Goal: Information Seeking & Learning: Learn about a topic

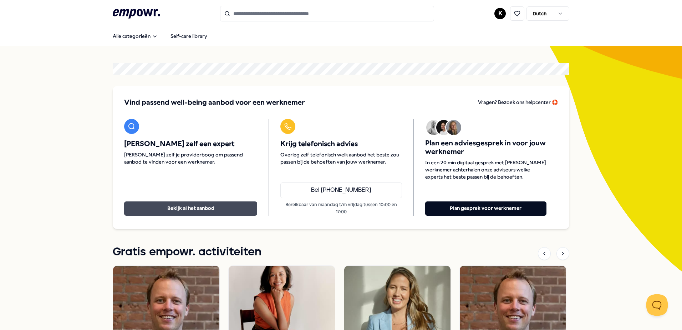
click at [195, 205] on button "Bekijk al het aanbod" at bounding box center [190, 208] width 133 height 14
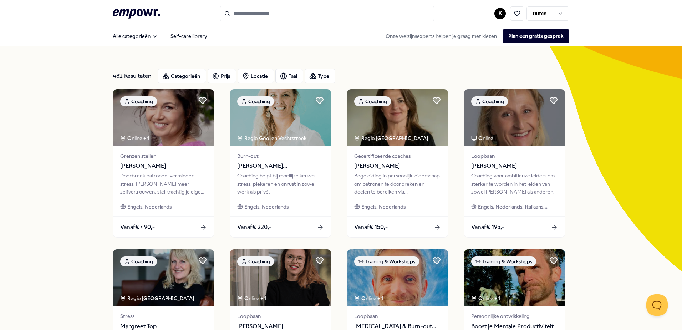
click at [283, 12] on input "Search for products, categories or subcategories" at bounding box center [327, 14] width 214 height 16
click at [172, 77] on div "Categorieën" at bounding box center [182, 76] width 49 height 14
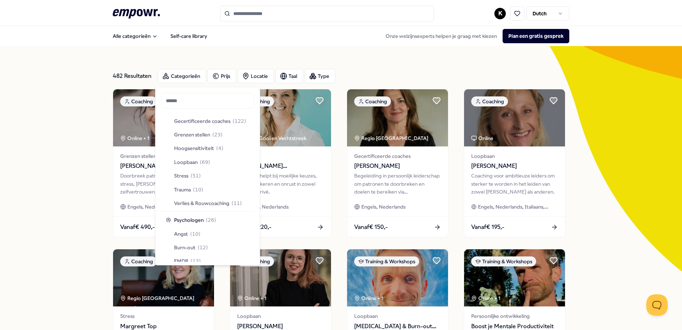
scroll to position [55, 0]
click at [182, 220] on span "Psychologen" at bounding box center [189, 220] width 30 height 8
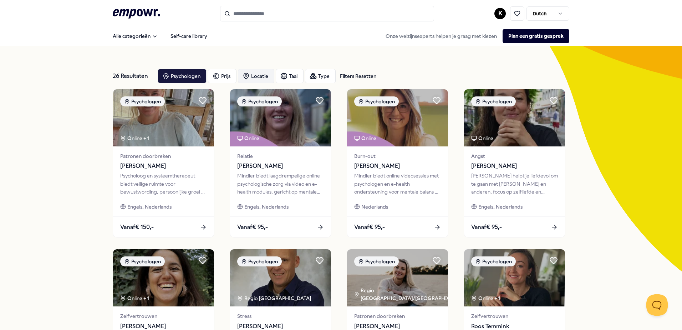
click at [252, 77] on div "Locatie" at bounding box center [256, 76] width 36 height 14
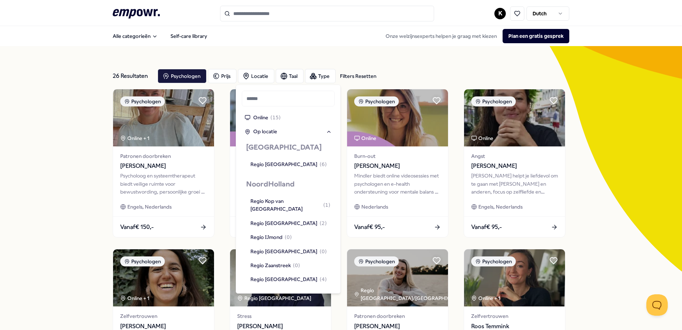
scroll to position [413, 0]
click at [268, 290] on div "Regio Gooi en Vechtstreek ( 3 )" at bounding box center [286, 294] width 71 height 8
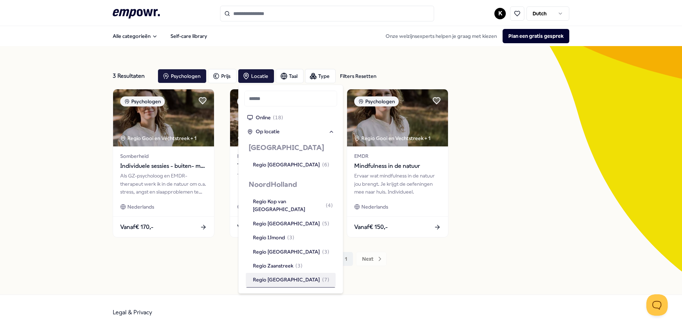
click at [462, 231] on div "Psychologen Regio Gooi en Vechtstreek + 1 Somberheid Individuele sessies - buit…" at bounding box center [341, 163] width 457 height 148
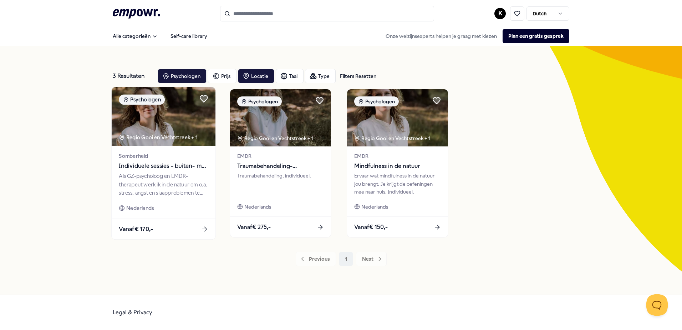
click at [173, 186] on div "Als GZ-psycholoog en EMDR-therapeut werk ik in de natuur om o.a. stress, angst …" at bounding box center [163, 184] width 89 height 25
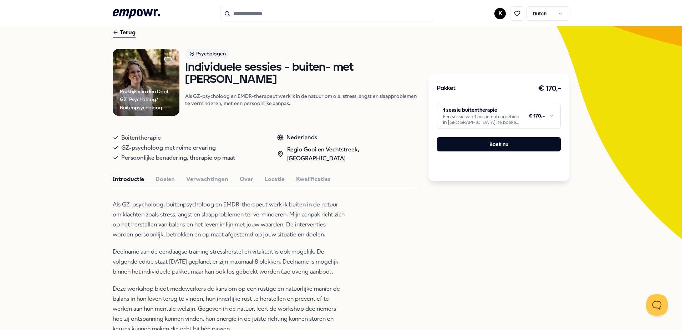
scroll to position [42, 0]
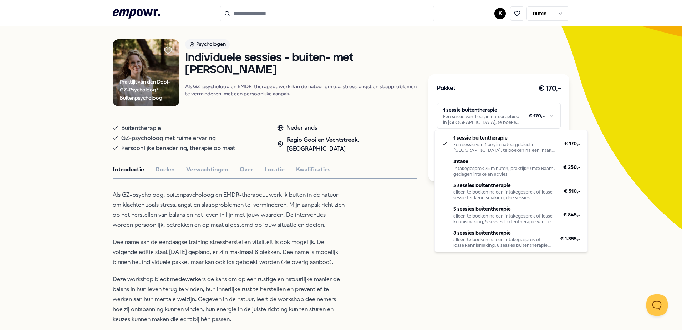
click at [552, 115] on html ".empowr-logo_svg__cls-1{fill:#03032f} K Dutch Alle categorieën Self-care librar…" at bounding box center [341, 165] width 682 height 330
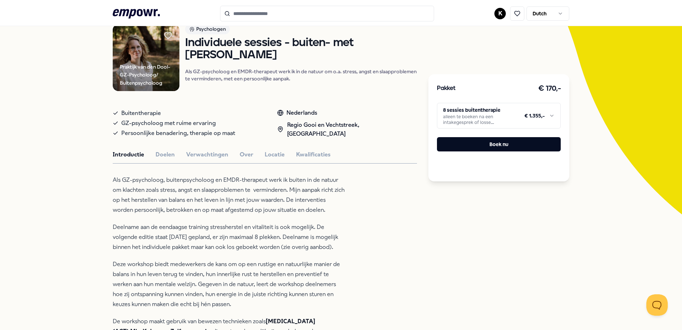
scroll to position [0, 0]
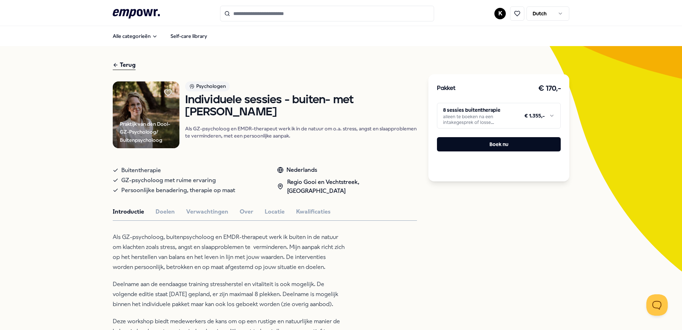
click at [116, 64] on div "Terug" at bounding box center [124, 65] width 23 height 10
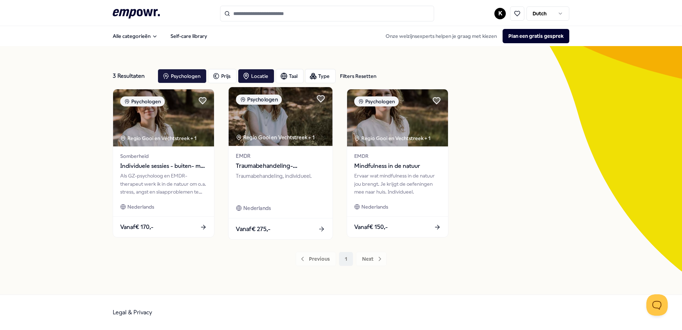
click at [293, 183] on div "Traumabehandeling, individueel." at bounding box center [280, 184] width 89 height 25
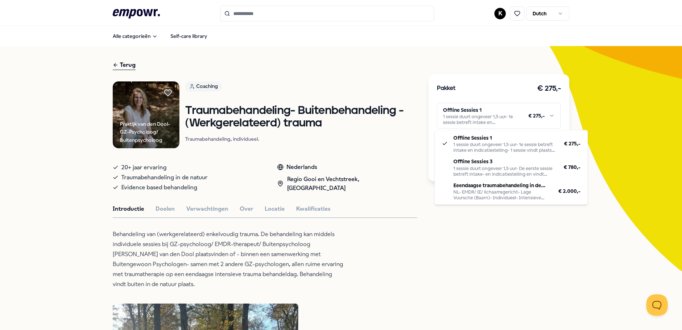
click at [552, 114] on html ".empowr-logo_svg__cls-1{fill:#03032f} K Dutch Alle categorieën Self-care librar…" at bounding box center [341, 165] width 682 height 330
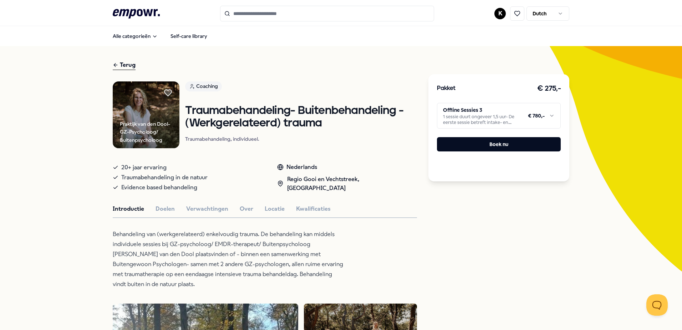
click at [120, 63] on div "Terug" at bounding box center [124, 65] width 23 height 10
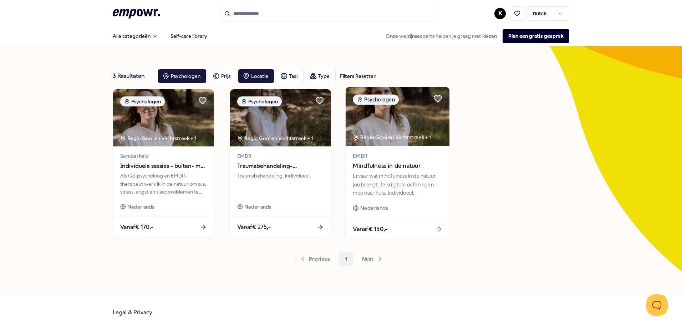
click at [402, 190] on div "Ervaar wat mindfulness in de natuur jou brengt. Je krijgt de oefeningen mee naa…" at bounding box center [397, 184] width 89 height 25
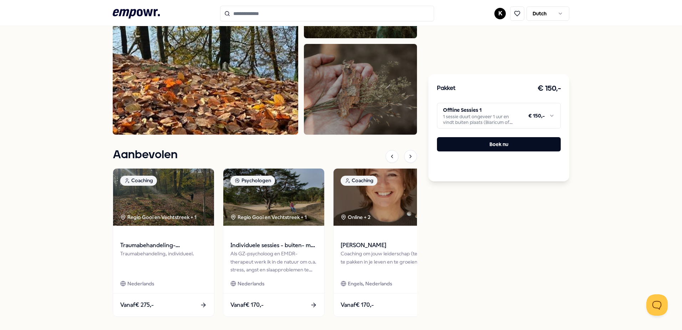
scroll to position [367, 0]
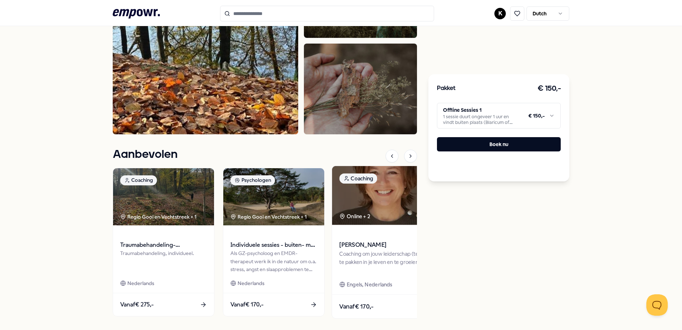
click at [387, 248] on span "[PERSON_NAME]" at bounding box center [383, 244] width 89 height 9
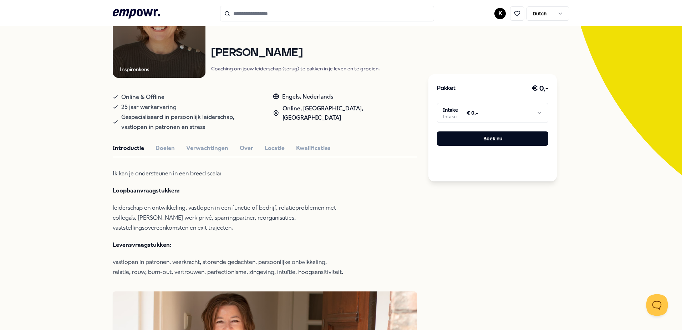
scroll to position [95, 0]
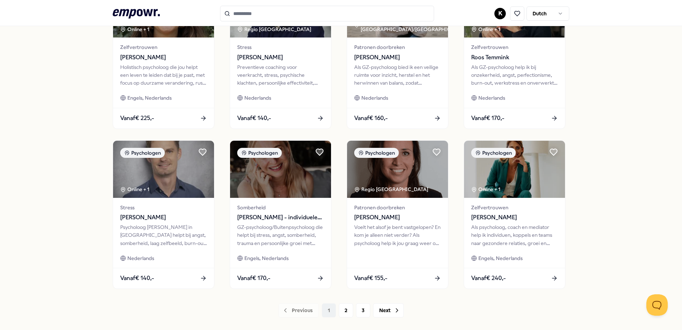
scroll to position [294, 0]
